Goal: Task Accomplishment & Management: Use online tool/utility

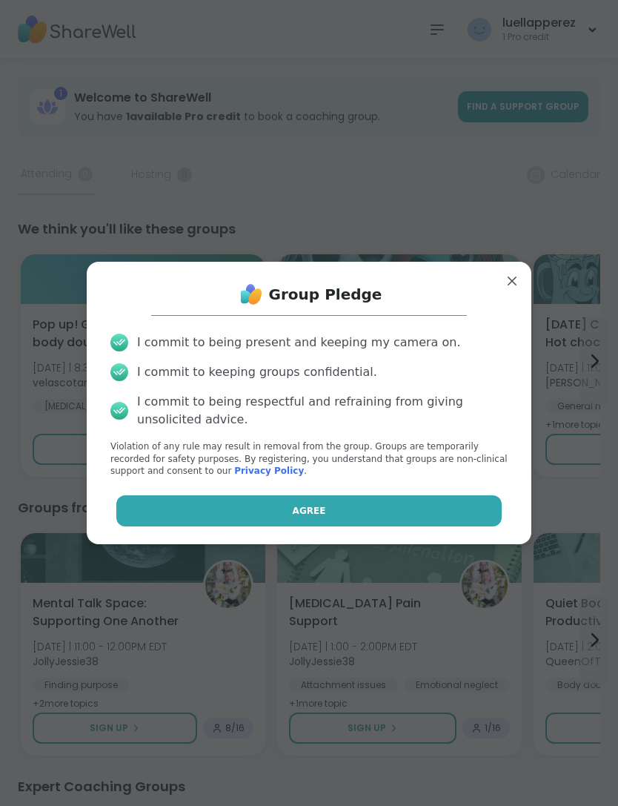
click at [213, 511] on button "Agree" at bounding box center [309, 510] width 386 height 31
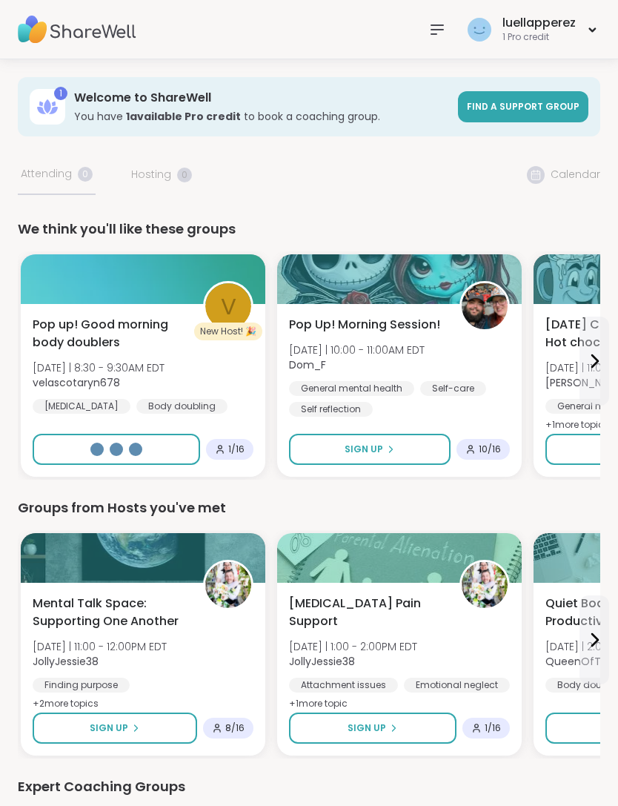
select select "**"
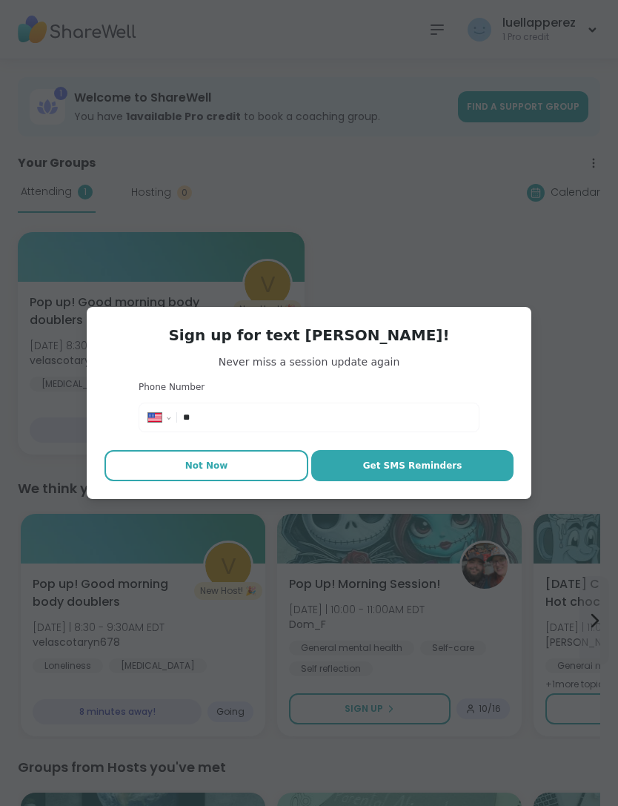
click at [223, 463] on span "Not Now" at bounding box center [206, 465] width 43 height 13
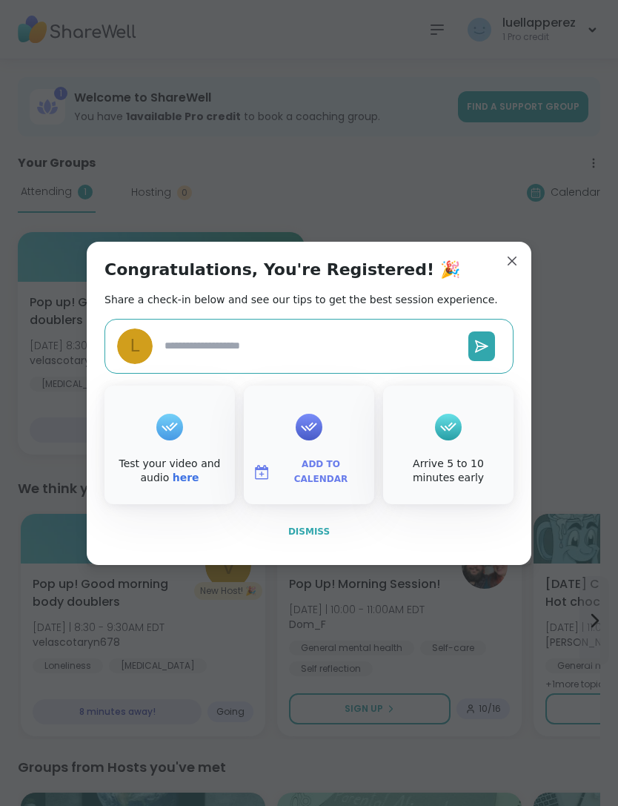
click at [319, 530] on span "Dismiss" at bounding box center [309, 531] width 42 height 10
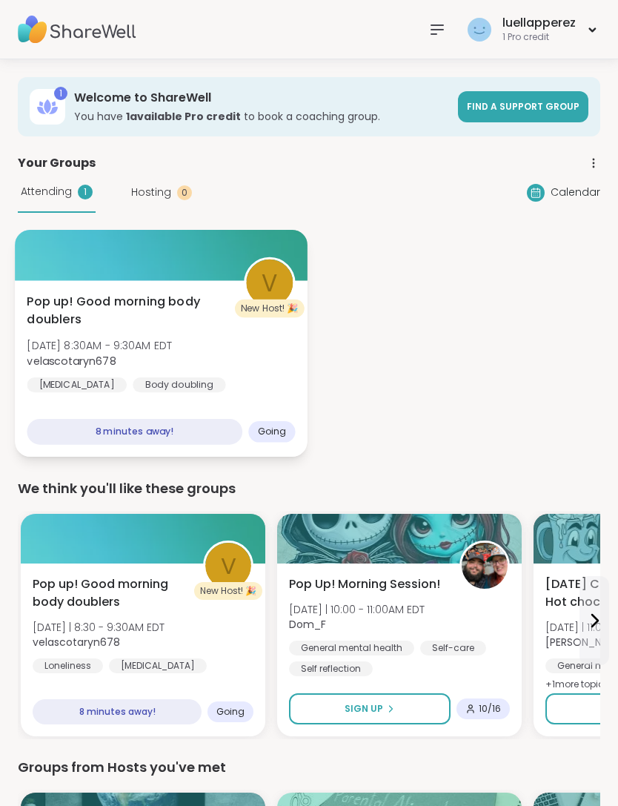
click at [260, 391] on div "Pop up! Good morning body doublers Mon, Oct 13 | 8:30AM - 9:30AM EDT velascotar…" at bounding box center [161, 353] width 268 height 121
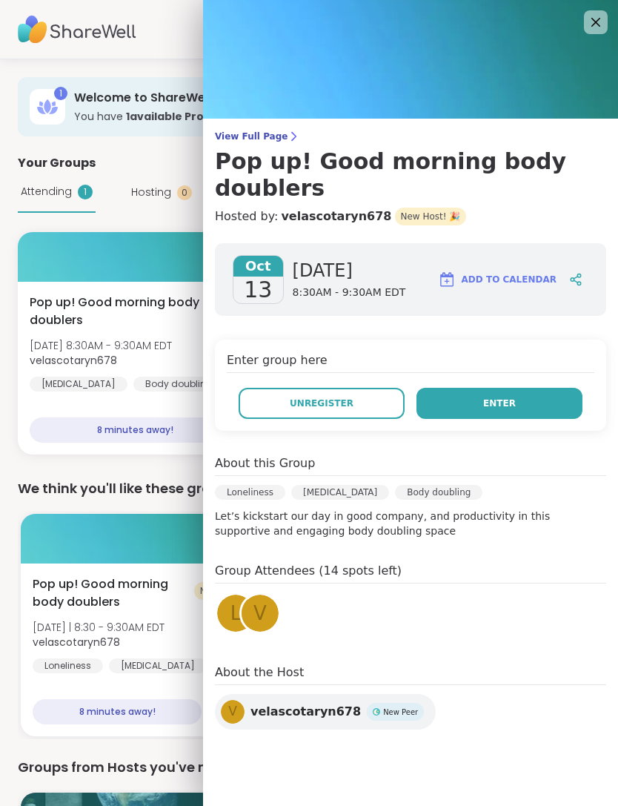
click at [494, 388] on button "Enter" at bounding box center [500, 403] width 166 height 31
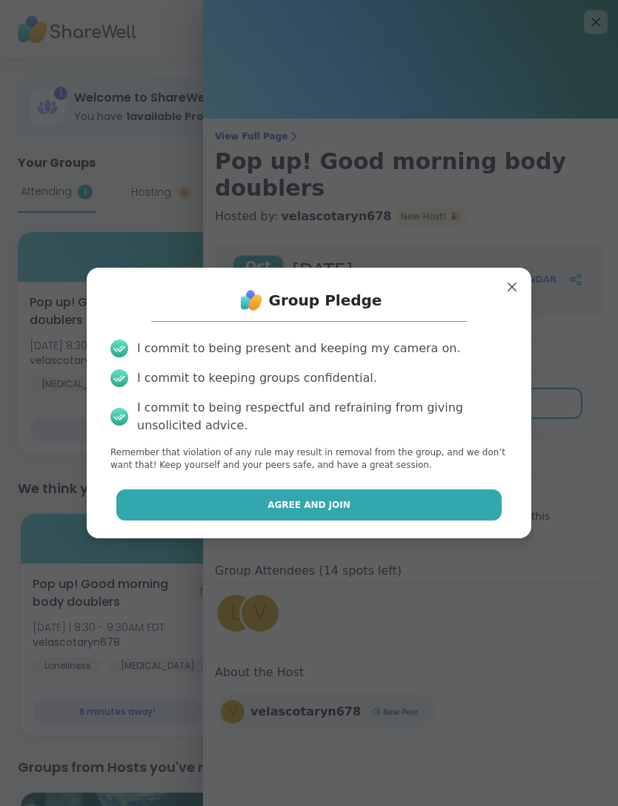
click at [269, 509] on button "Agree and Join" at bounding box center [309, 504] width 386 height 31
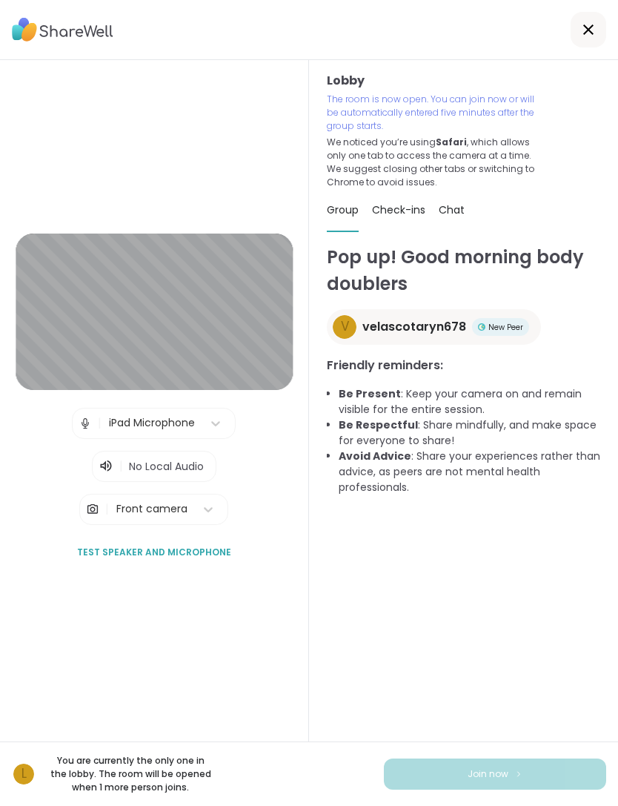
click at [588, 29] on icon at bounding box center [588, 29] width 10 height 10
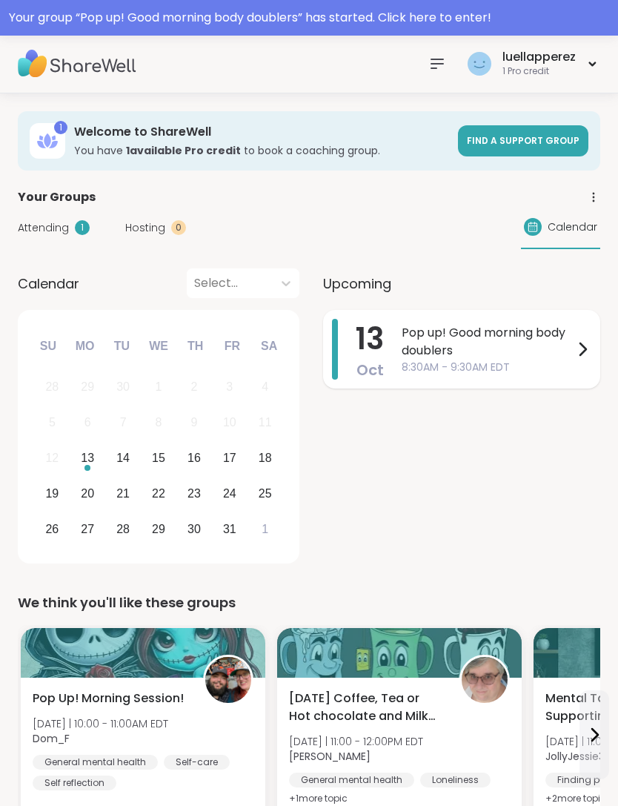
click at [412, 369] on span "8:30AM - 9:30AM EDT" at bounding box center [488, 367] width 172 height 16
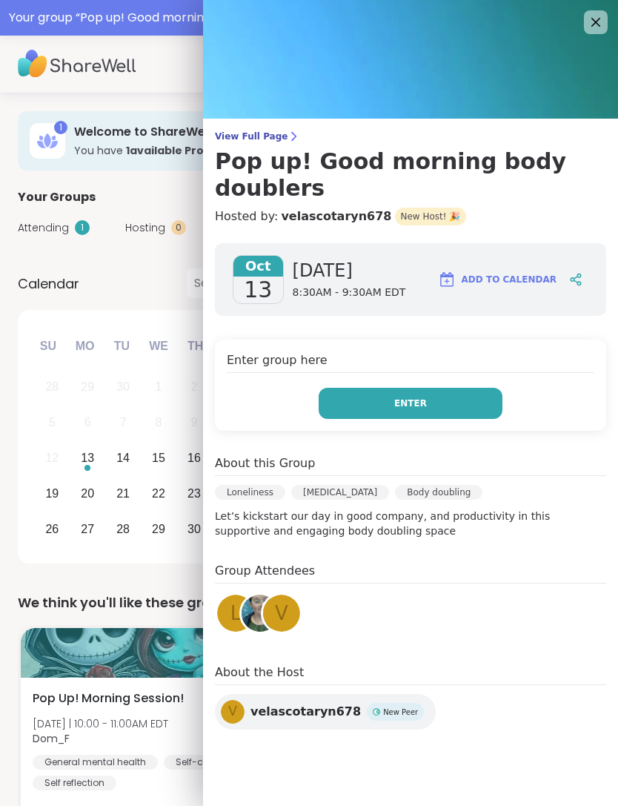
click at [463, 388] on button "Enter" at bounding box center [411, 403] width 184 height 31
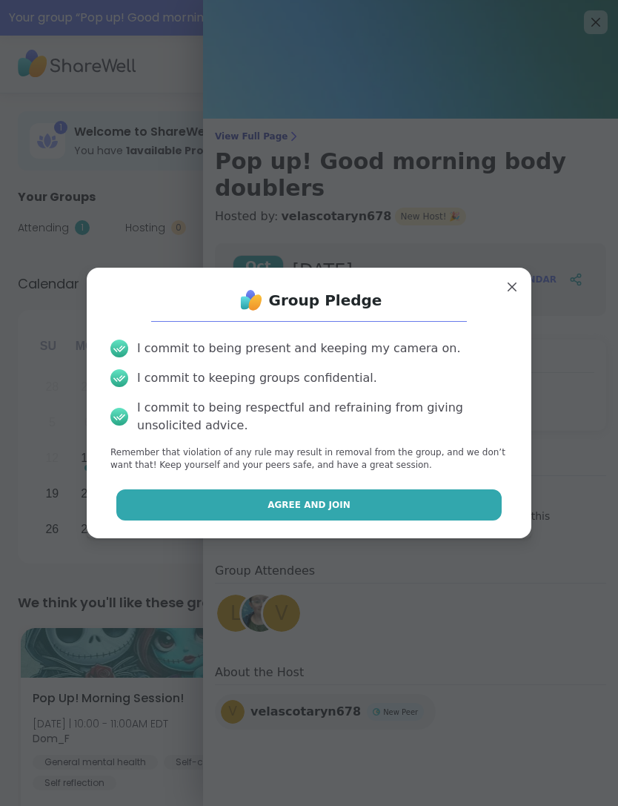
click at [316, 489] on button "Agree and Join" at bounding box center [309, 504] width 386 height 31
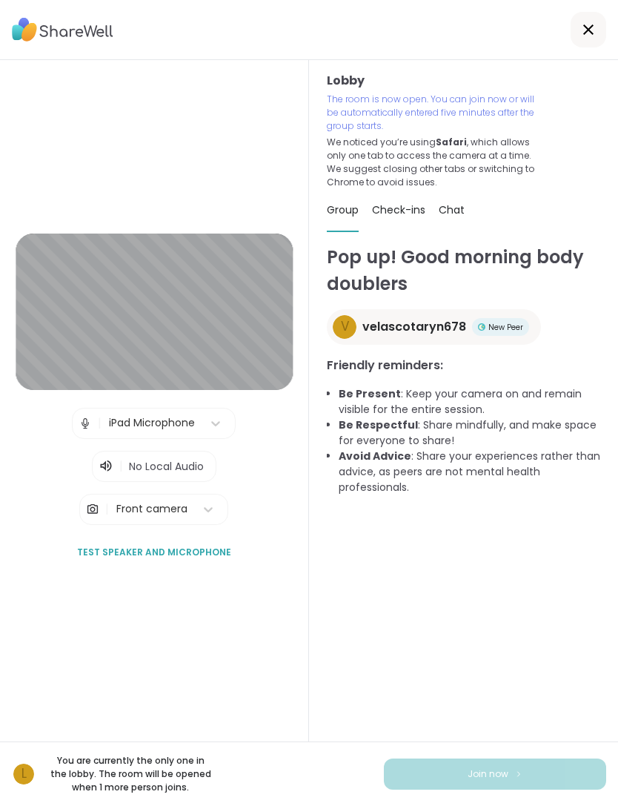
click at [579, 33] on div at bounding box center [589, 30] width 36 height 36
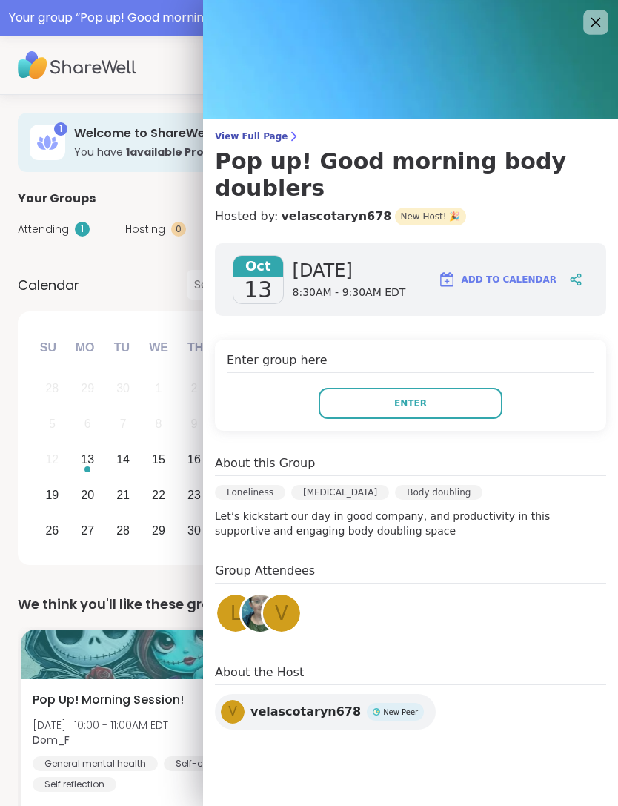
click at [602, 27] on icon at bounding box center [595, 22] width 19 height 19
